Goal: Check status: Check status

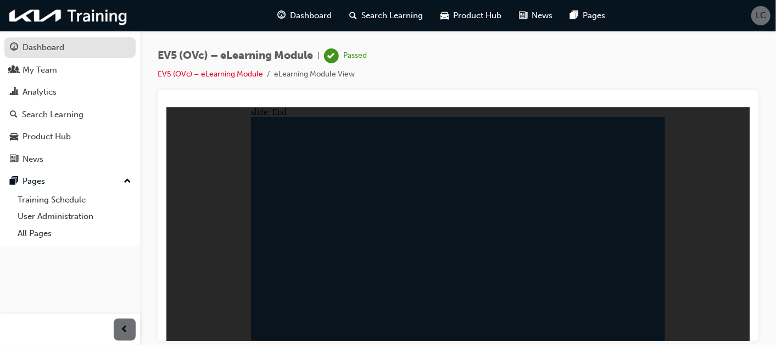
click at [37, 47] on div "Dashboard" at bounding box center [44, 47] width 42 height 13
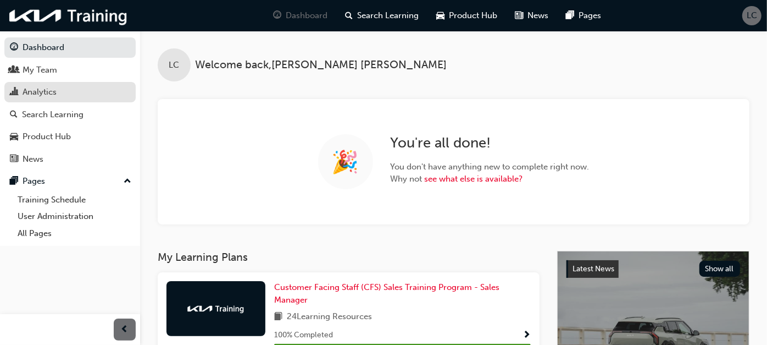
click at [89, 96] on div "Analytics" at bounding box center [70, 92] width 120 height 14
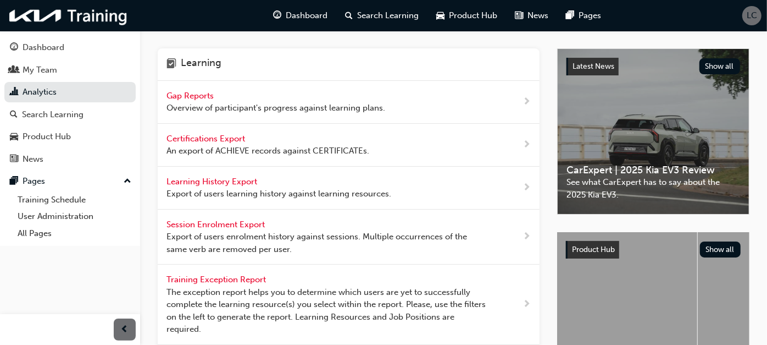
click at [197, 92] on span "Gap Reports" at bounding box center [191, 96] width 49 height 10
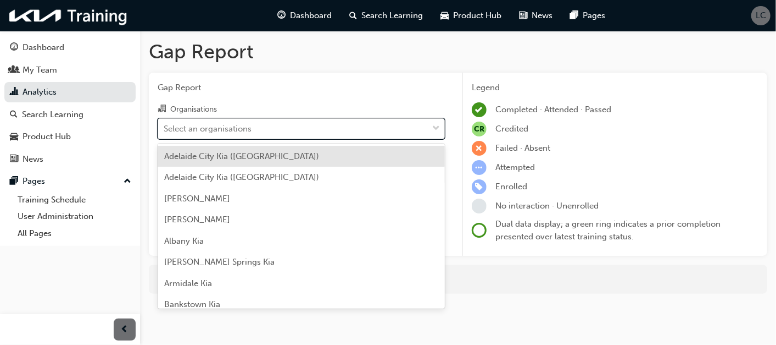
click at [334, 131] on div "Select an organisations" at bounding box center [293, 128] width 270 height 19
click at [165, 131] on input "Organisations option [GEOGRAPHIC_DATA] ([GEOGRAPHIC_DATA]) focused, 1 of 159. 1…" at bounding box center [164, 127] width 1 height 9
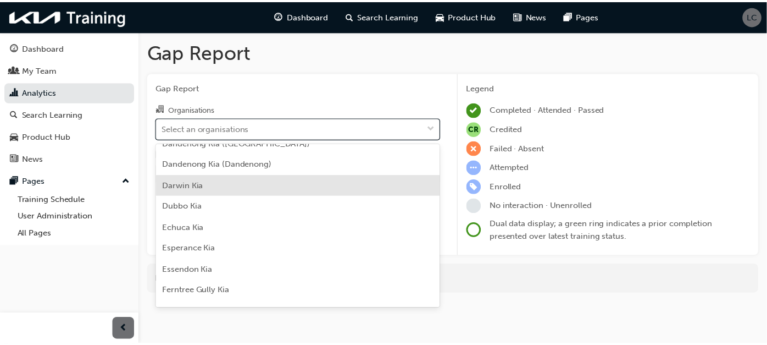
scroll to position [855, 0]
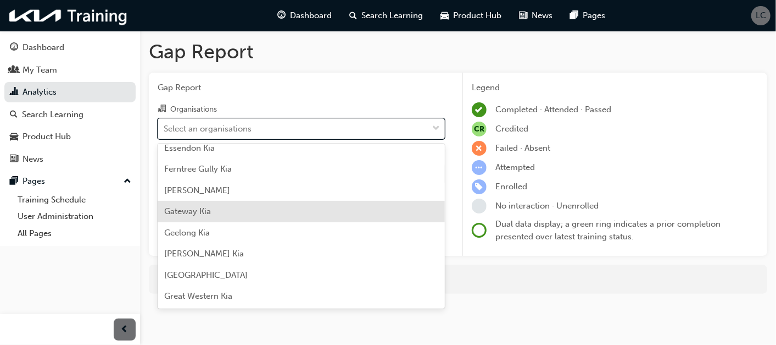
click at [286, 208] on div "Gateway Kia" at bounding box center [301, 211] width 287 height 21
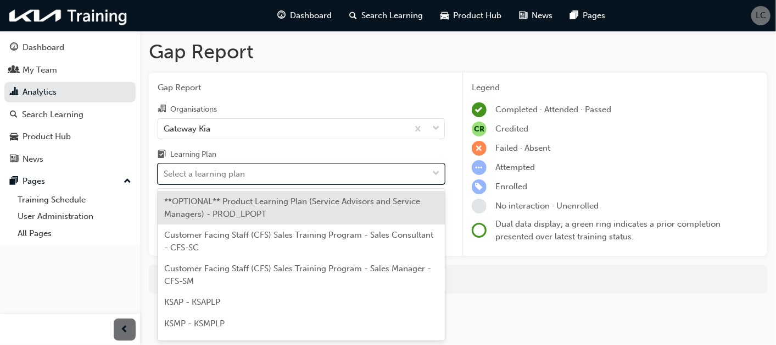
click at [291, 183] on div "Select a learning plan" at bounding box center [293, 173] width 270 height 19
click at [165, 178] on input "Learning Plan option **OPTIONAL** Product Learning Plan (Service Advisors and S…" at bounding box center [164, 173] width 1 height 9
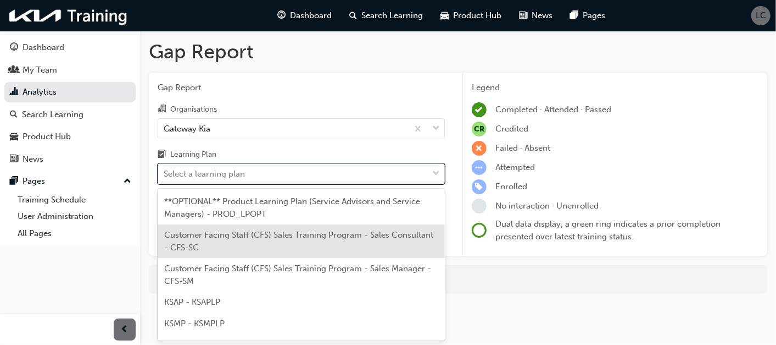
click at [278, 246] on div "Customer Facing Staff (CFS) Sales Training Program - Sales Consultant - CFS-SC" at bounding box center [301, 241] width 287 height 34
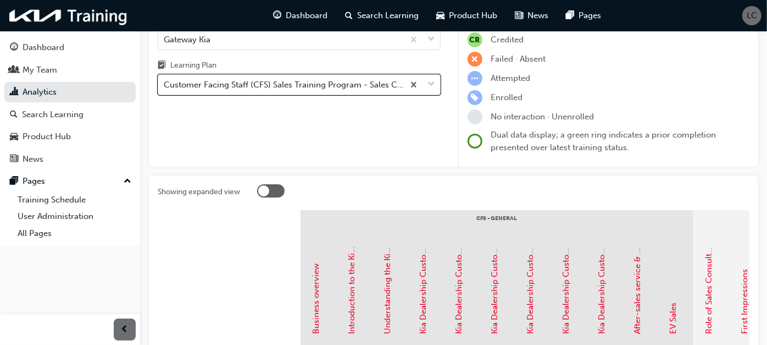
scroll to position [66, 0]
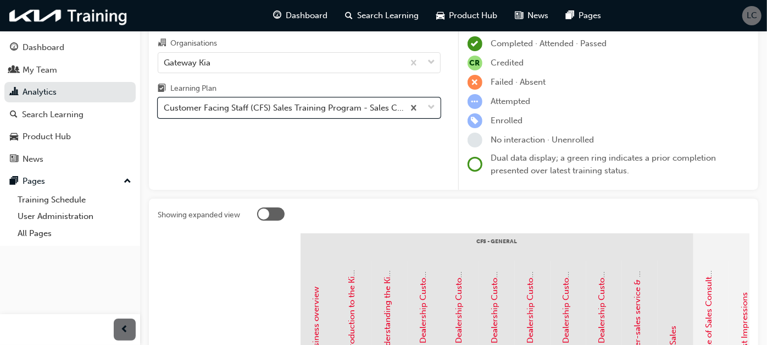
click at [282, 118] on div "Gap Report Organisations Gateway Kia Learning Plan option Customer Facing Staff…" at bounding box center [299, 99] width 301 height 184
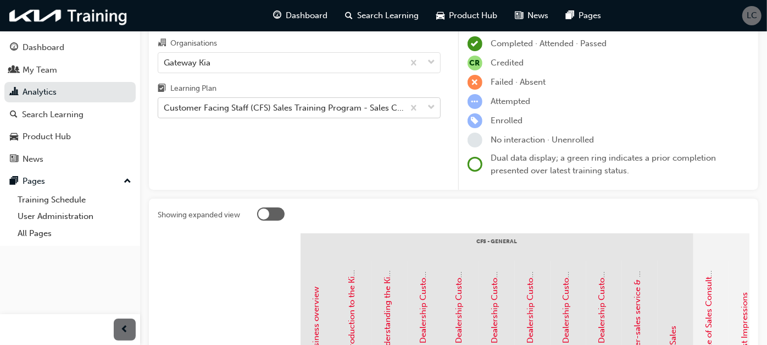
click at [285, 113] on div "Customer Facing Staff (CFS) Sales Training Program - Sales Consultant - CFS-SC" at bounding box center [284, 108] width 241 height 13
click at [165, 112] on input "Learning Plan Customer Facing Staff (CFS) Sales Training Program - Sales Consul…" at bounding box center [164, 107] width 1 height 9
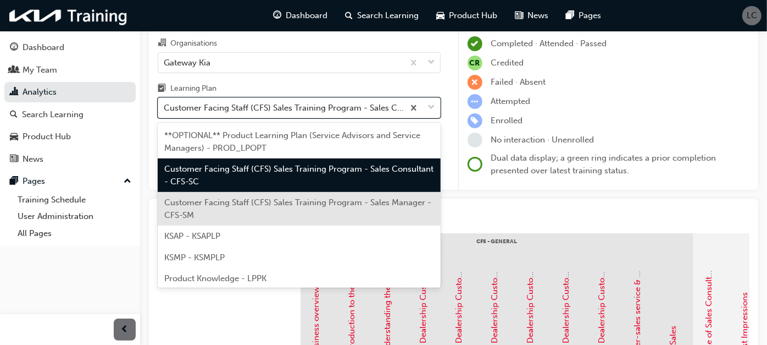
click at [293, 214] on div "Customer Facing Staff (CFS) Sales Training Program - Sales Manager - CFS-SM" at bounding box center [299, 209] width 283 height 34
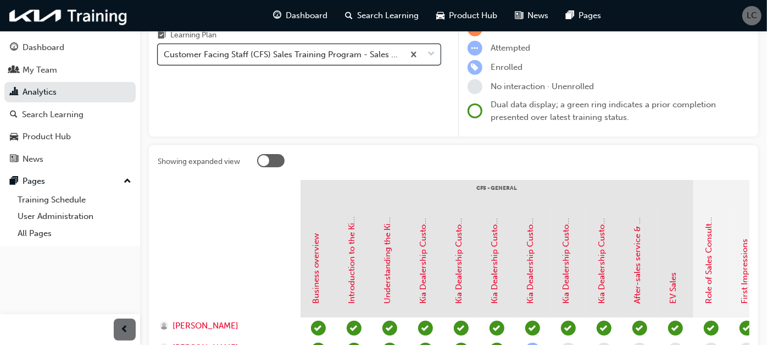
scroll to position [183, 0]
